Goal: Complete application form

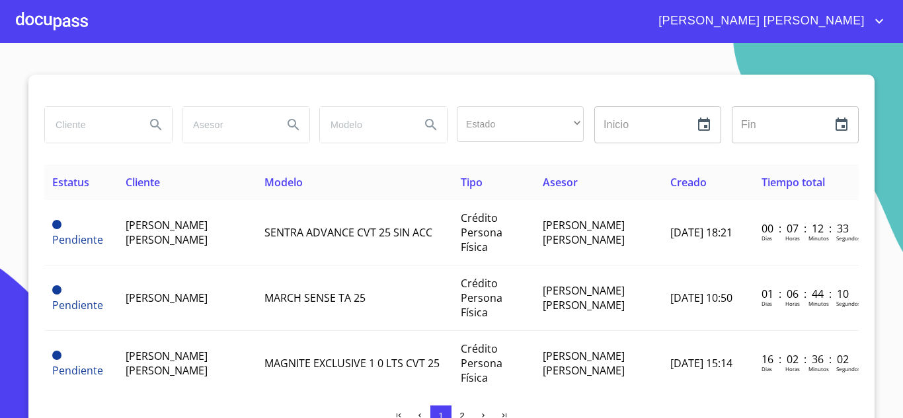
click at [98, 134] on input "search" at bounding box center [90, 125] width 90 height 36
type input "[PERSON_NAME]"
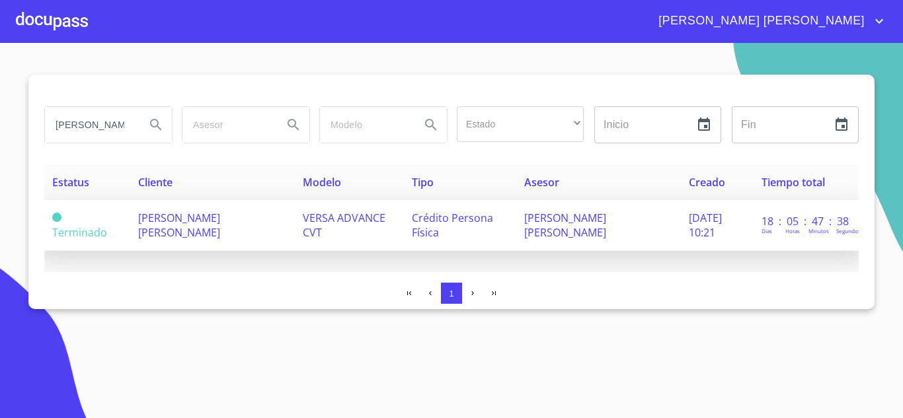
click at [320, 231] on td "VERSA ADVANCE CVT" at bounding box center [349, 225] width 108 height 51
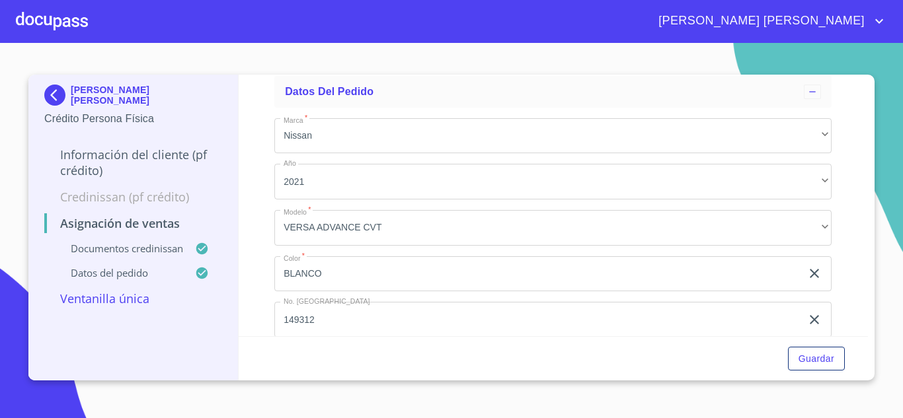
scroll to position [66, 0]
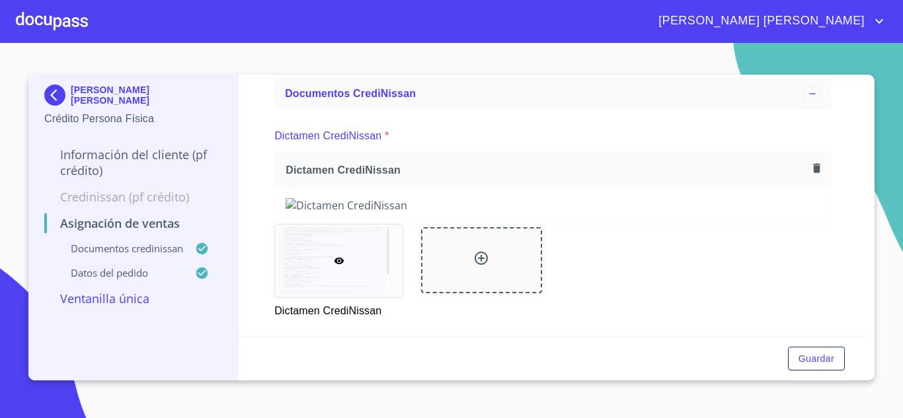
click at [60, 91] on img at bounding box center [57, 95] width 26 height 21
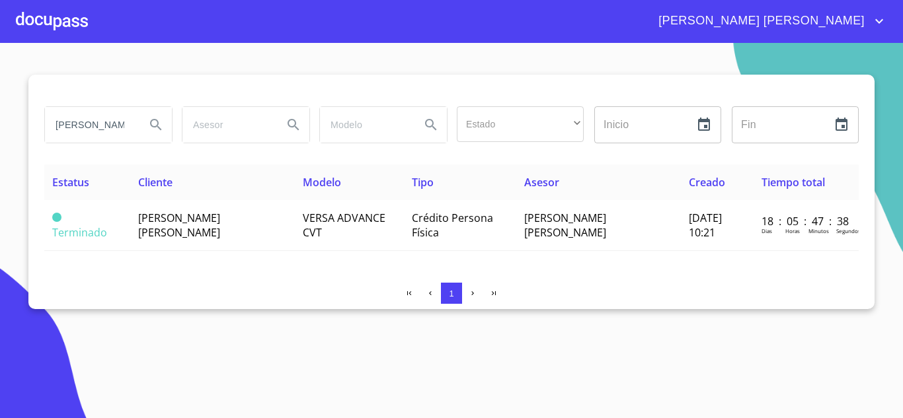
click at [32, 36] on div at bounding box center [52, 21] width 72 height 42
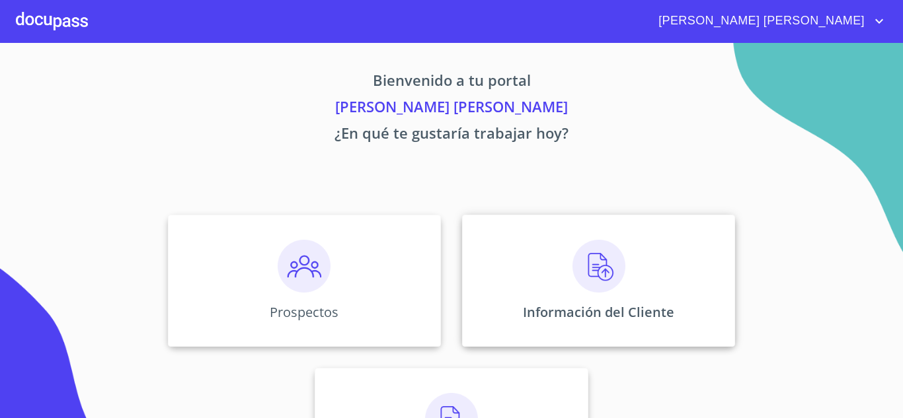
click at [585, 306] on p "Información del Cliente" at bounding box center [598, 312] width 151 height 18
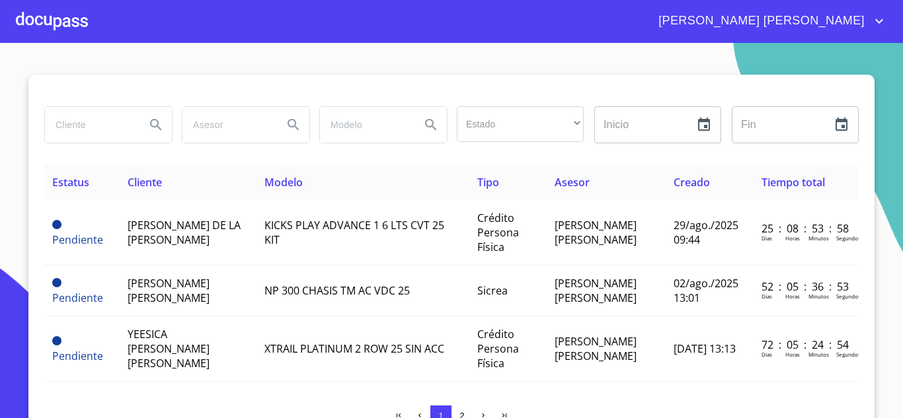
click at [128, 136] on input "search" at bounding box center [90, 125] width 90 height 36
type input "[PERSON_NAME]"
click at [140, 124] on button "Search" at bounding box center [156, 125] width 32 height 32
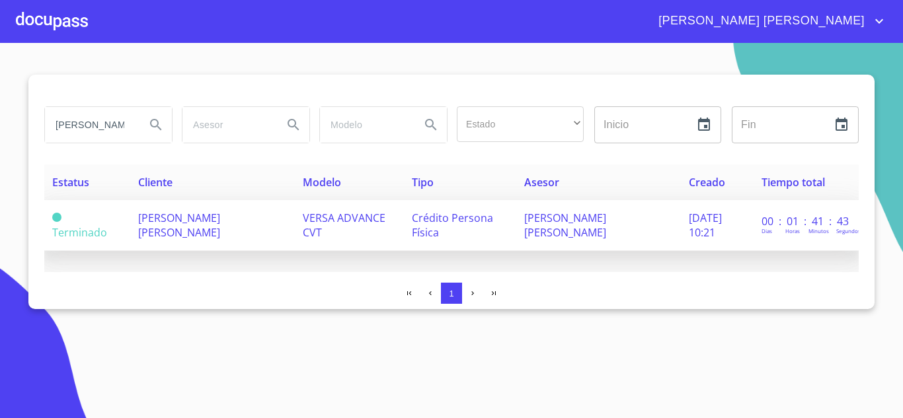
click at [243, 230] on td "[PERSON_NAME] [PERSON_NAME]" at bounding box center [212, 225] width 165 height 51
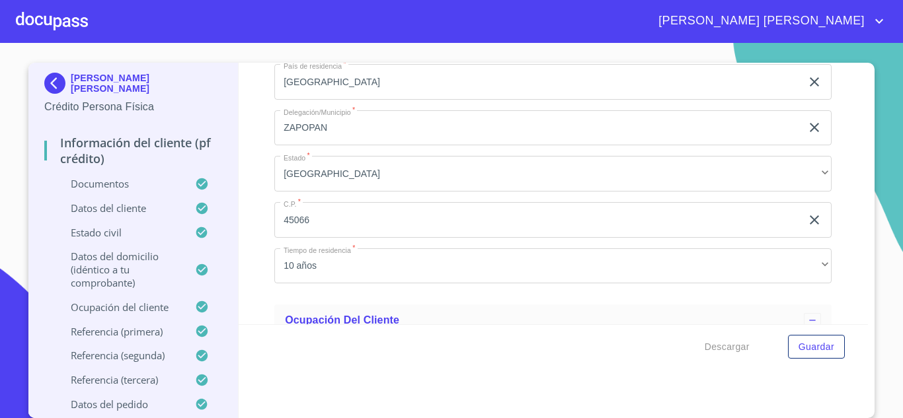
scroll to position [3917, 0]
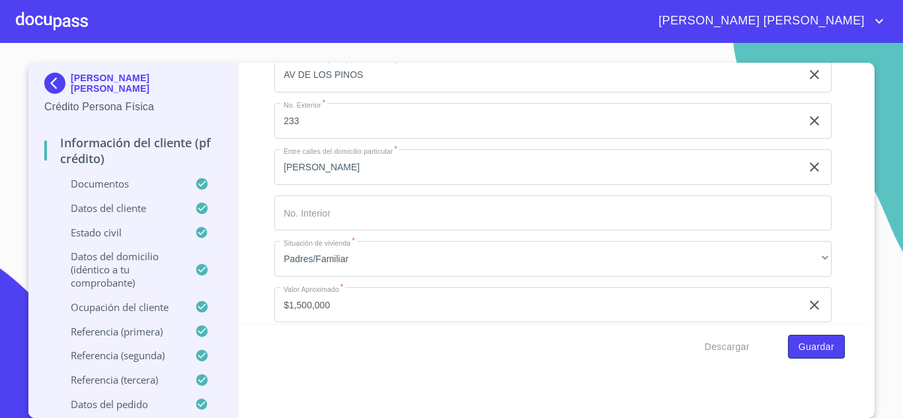
click at [804, 346] on span "Guardar" at bounding box center [816, 347] width 36 height 17
